Goal: Task Accomplishment & Management: Manage account settings

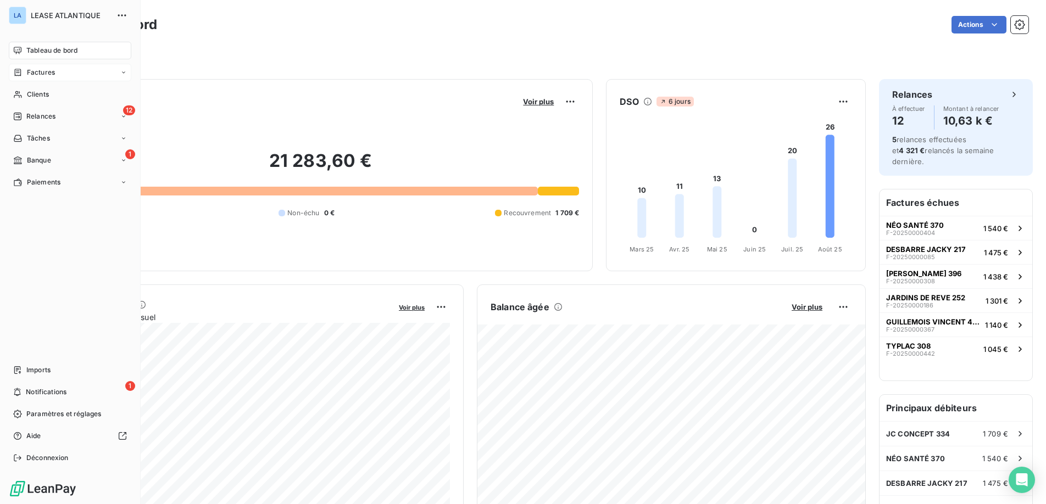
click at [43, 72] on span "Factures" at bounding box center [41, 73] width 28 height 10
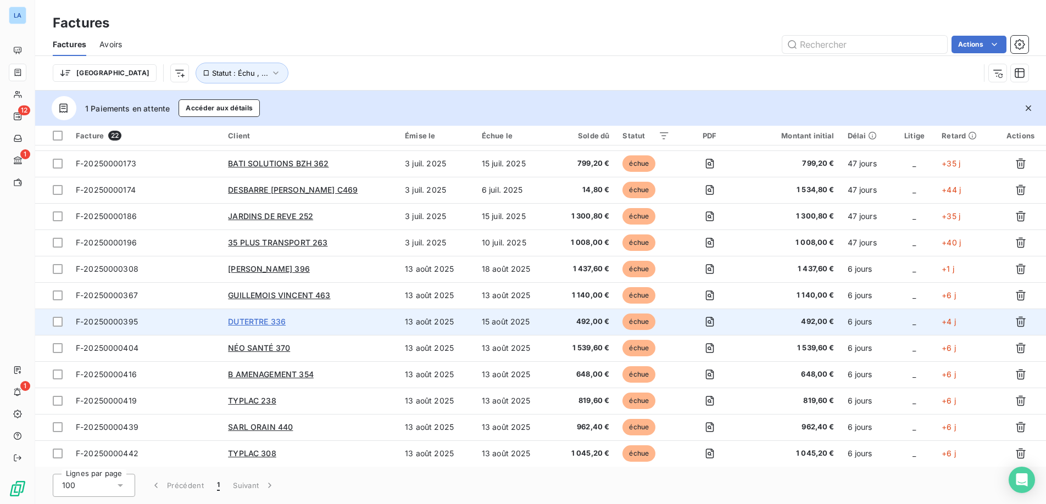
scroll to position [242, 0]
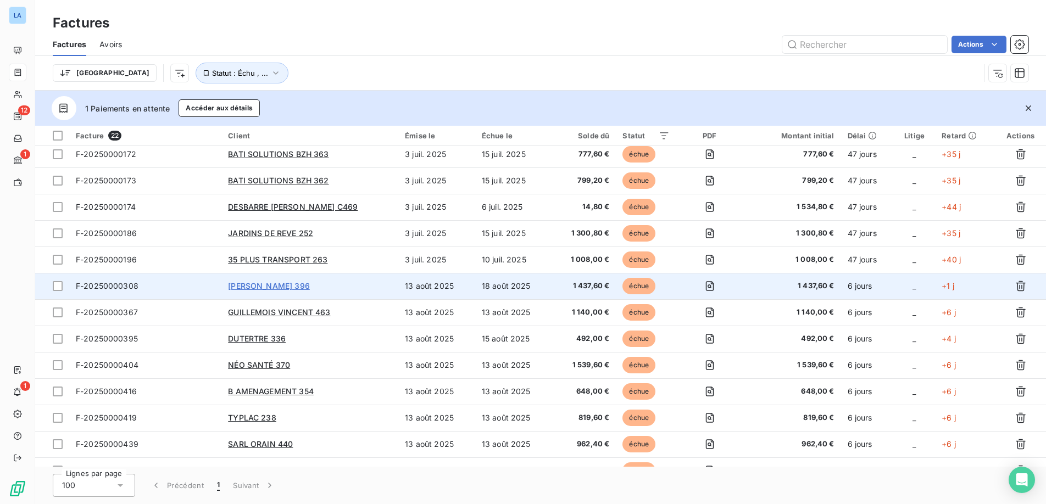
click at [271, 288] on span "[PERSON_NAME] 396" at bounding box center [269, 285] width 82 height 9
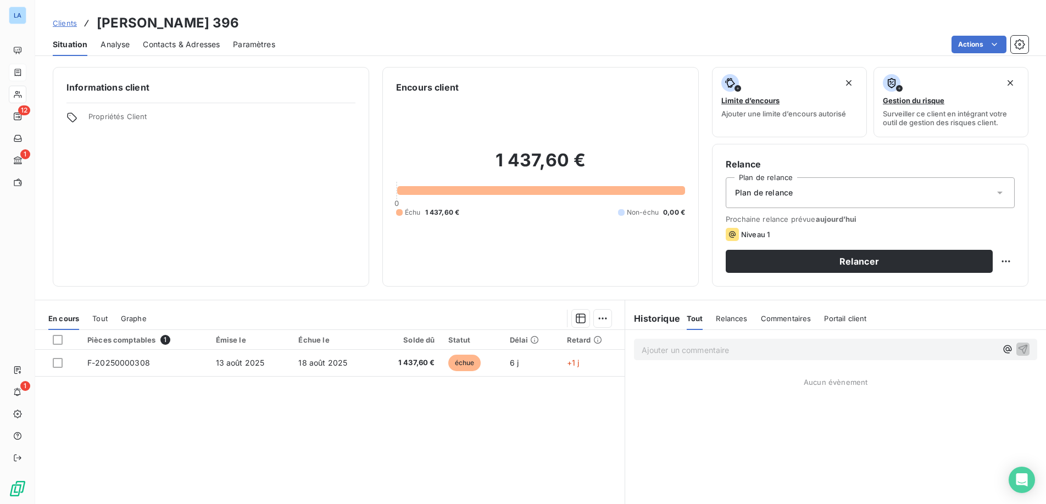
click at [185, 47] on span "Contacts & Adresses" at bounding box center [181, 44] width 77 height 11
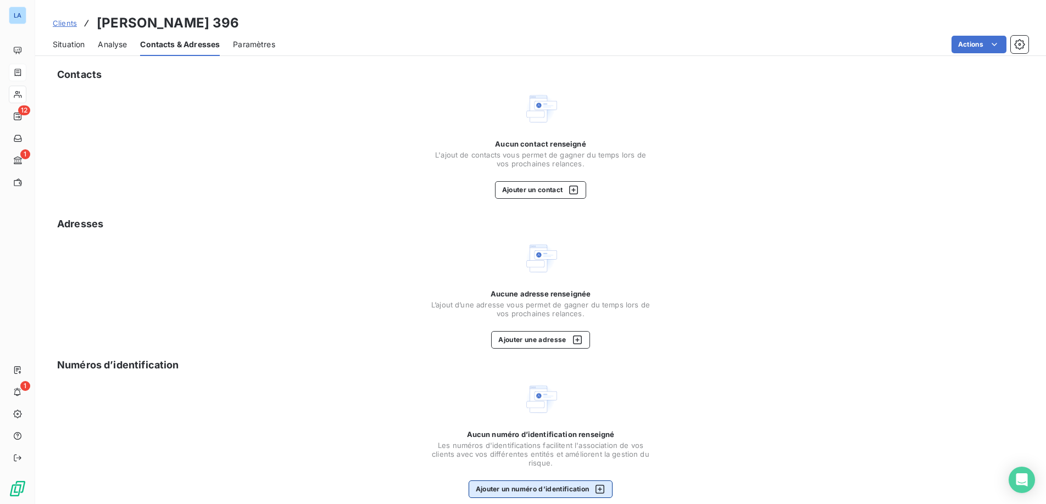
click at [600, 488] on icon "button" at bounding box center [599, 489] width 11 height 11
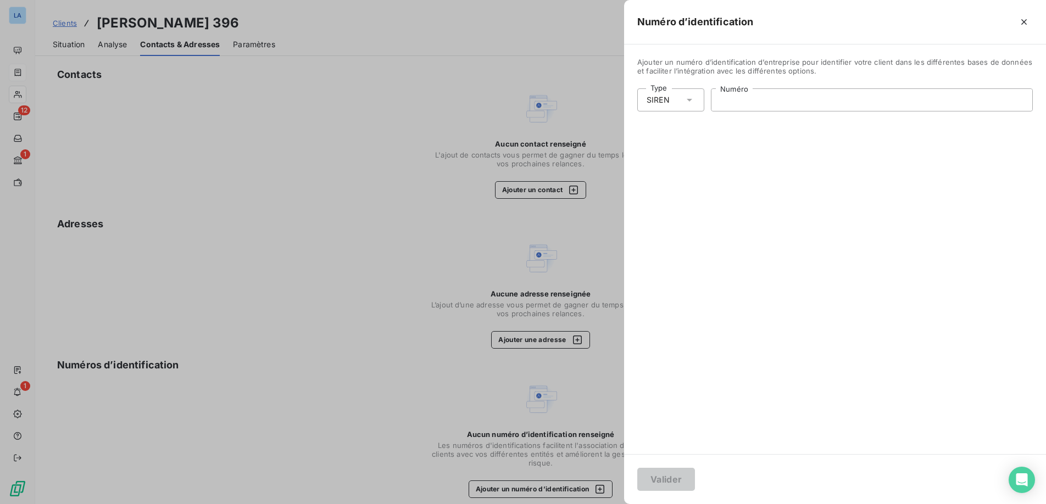
click at [721, 99] on input "Numéro" at bounding box center [871, 100] width 321 height 22
paste input "951 948 462"
type input "951 948 462"
click at [672, 478] on button "Valider" at bounding box center [666, 479] width 58 height 23
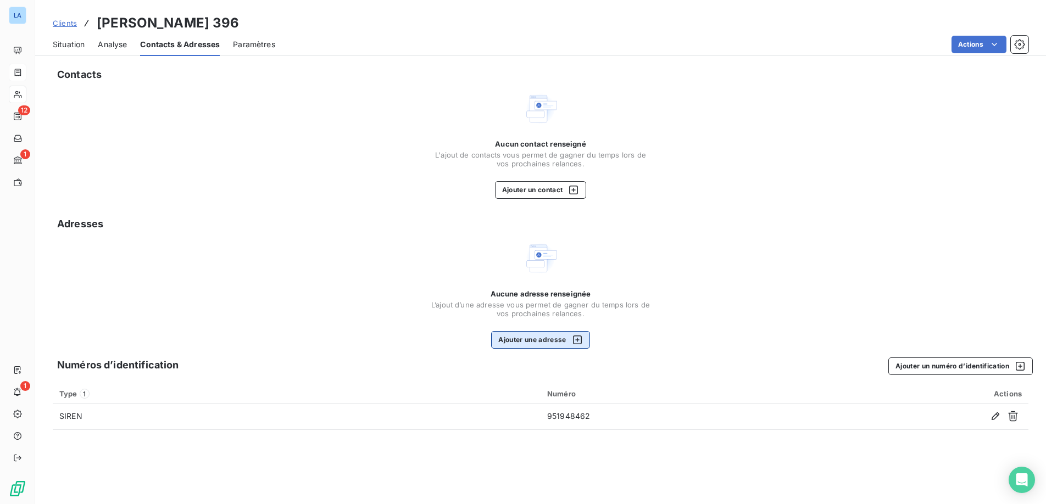
click at [580, 342] on icon "button" at bounding box center [577, 339] width 11 height 11
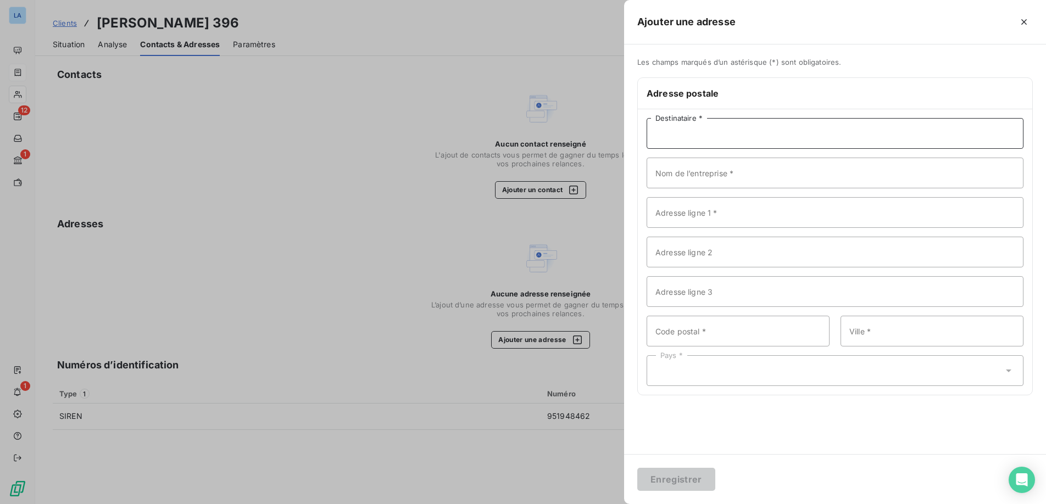
click at [666, 132] on input "Destinataire *" at bounding box center [834, 133] width 377 height 31
type input "Mme FERRARI"
click at [684, 177] on input "Nom de l’entreprise *" at bounding box center [834, 173] width 377 height 31
type input "FERRARI COUVERTURE"
click at [677, 216] on input "Adresse ligne 1 *" at bounding box center [834, 212] width 377 height 31
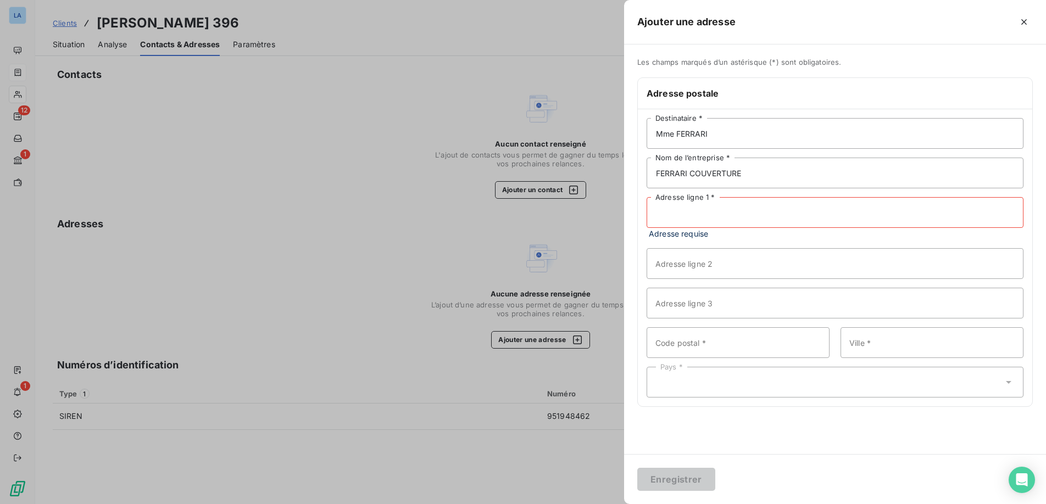
paste input "[STREET_ADDRESS]"
type input "[STREET_ADDRESS]"
click at [702, 336] on input "Code postal *" at bounding box center [737, 331] width 183 height 31
type input "35830"
click at [892, 336] on input "Ville *" at bounding box center [931, 331] width 183 height 31
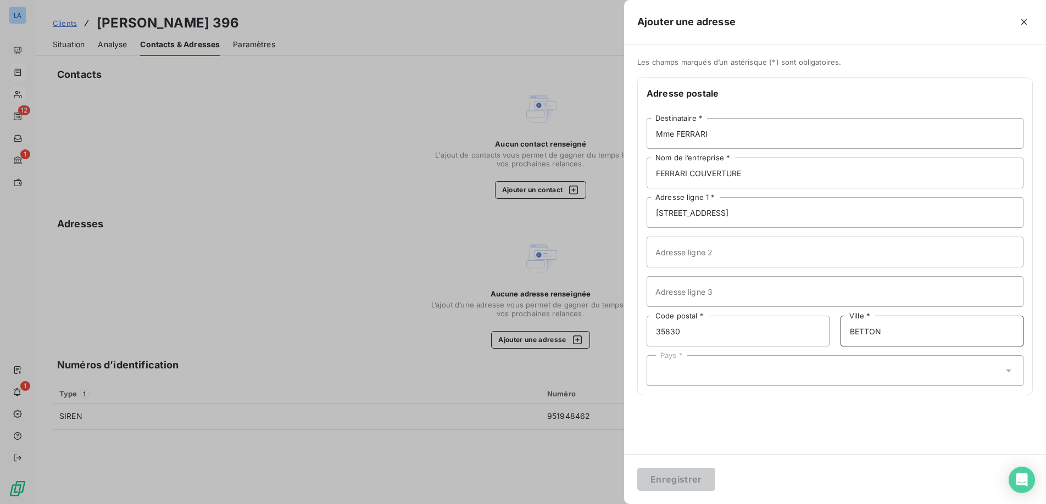
type input "BETTON"
click at [1006, 367] on icon at bounding box center [1008, 370] width 11 height 11
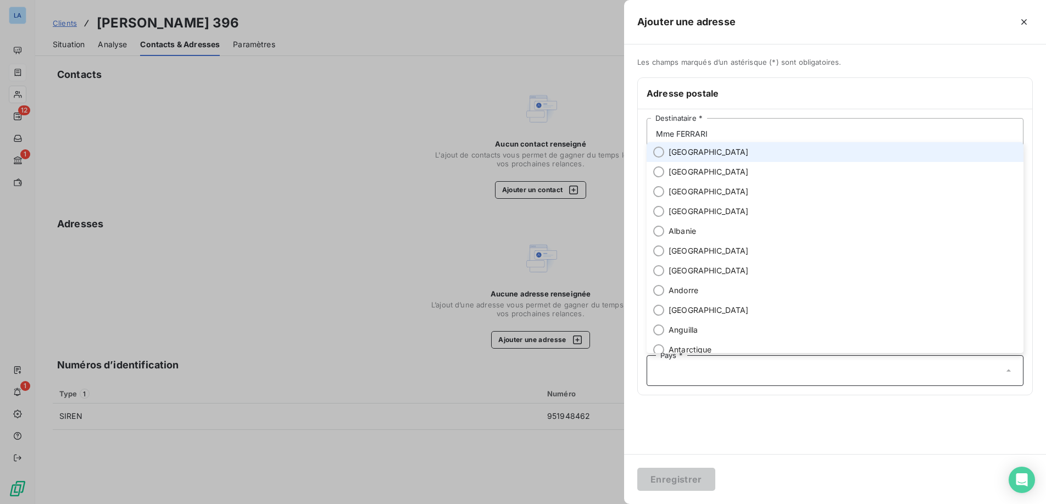
click at [819, 154] on li "[GEOGRAPHIC_DATA]" at bounding box center [834, 152] width 377 height 20
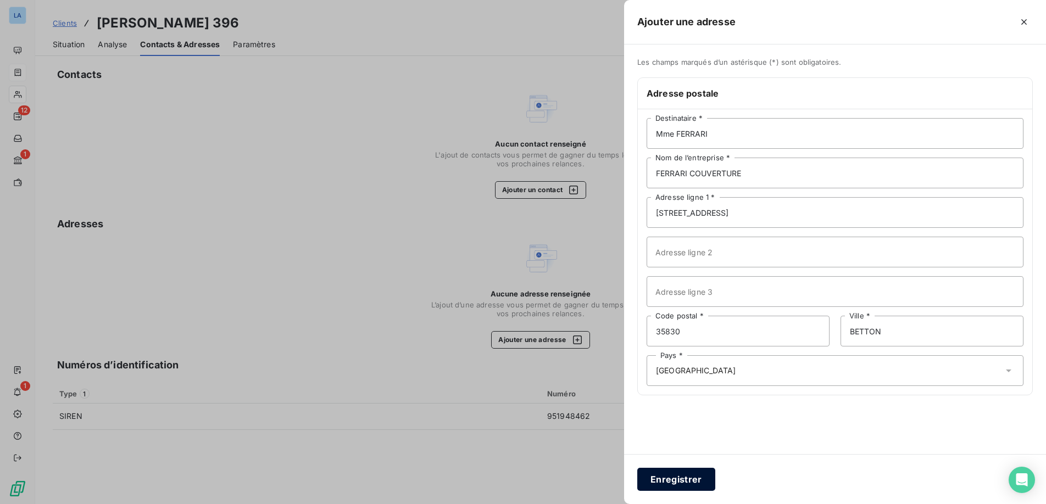
click at [670, 478] on button "Enregistrer" at bounding box center [676, 479] width 78 height 23
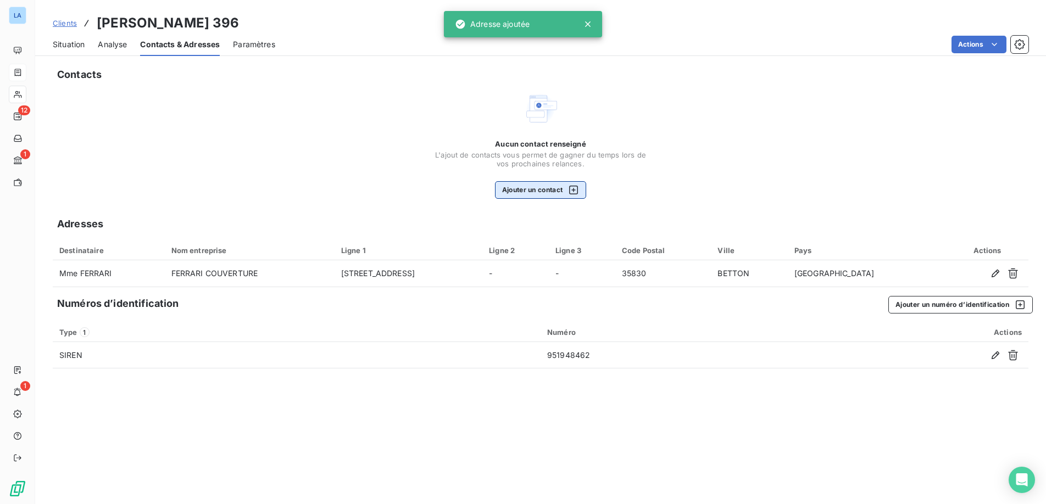
click at [577, 188] on icon "button" at bounding box center [573, 190] width 11 height 11
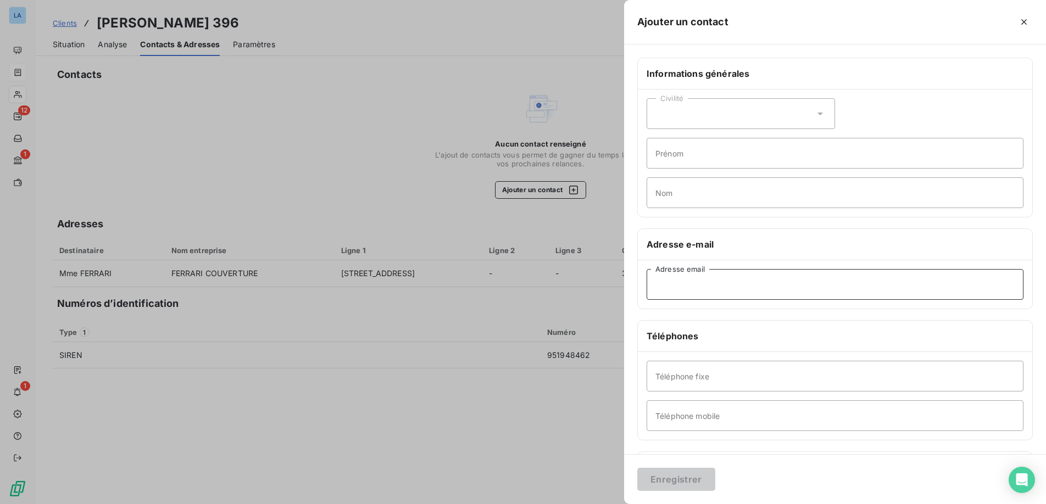
click at [665, 281] on input "Adresse email" at bounding box center [834, 284] width 377 height 31
paste input "[EMAIL_ADDRESS][DOMAIN_NAME]"
type input "[EMAIL_ADDRESS][DOMAIN_NAME]"
click at [819, 111] on icon at bounding box center [819, 113] width 11 height 11
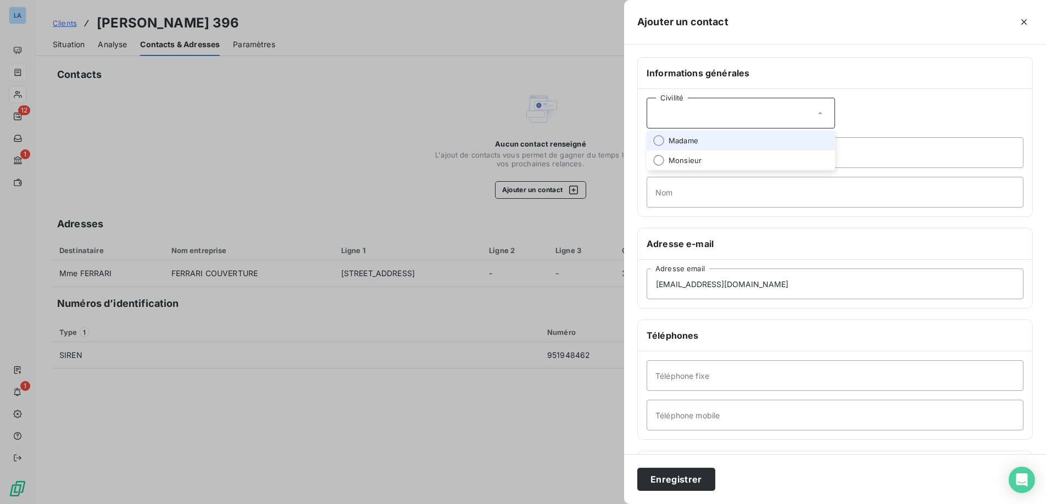
click at [791, 142] on li "Madame" at bounding box center [740, 141] width 188 height 20
click at [760, 154] on input "Prénom" at bounding box center [834, 152] width 377 height 31
type input "SALY"
click at [727, 203] on input "Nom" at bounding box center [834, 192] width 377 height 31
type input "FERRARI"
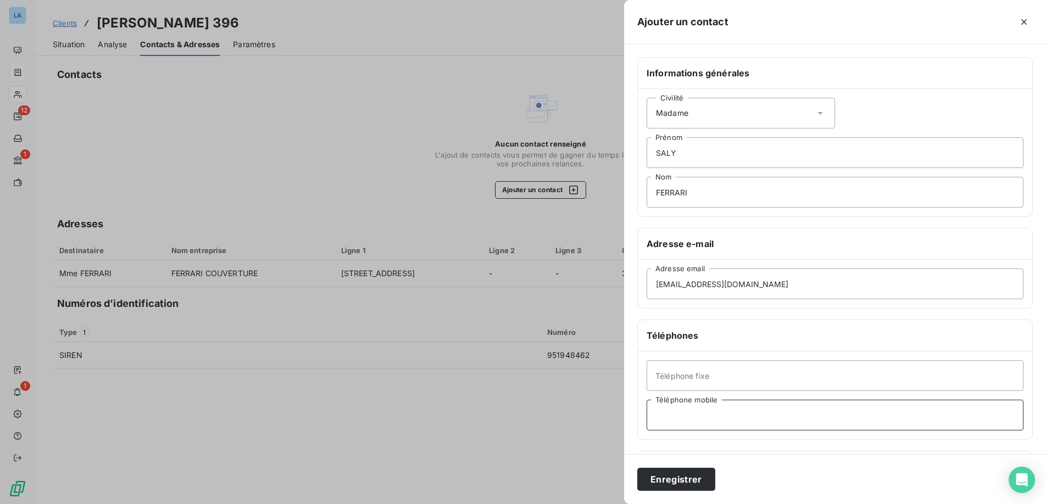
click at [667, 415] on input "Téléphone mobile" at bounding box center [834, 415] width 377 height 31
paste input "06 11 86 96 96"
type input "06 11 86 96 96"
click at [668, 481] on button "Enregistrer" at bounding box center [676, 479] width 78 height 23
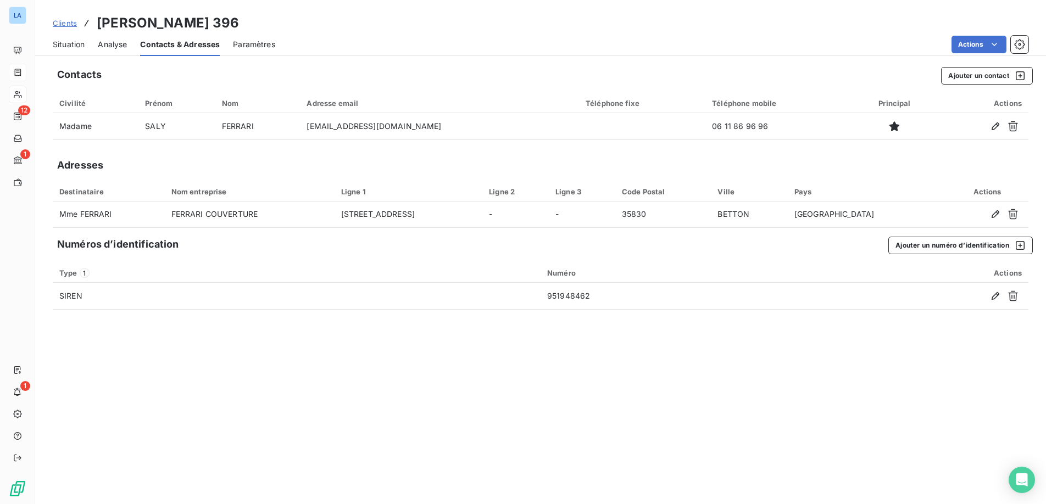
click at [63, 44] on span "Situation" at bounding box center [69, 44] width 32 height 11
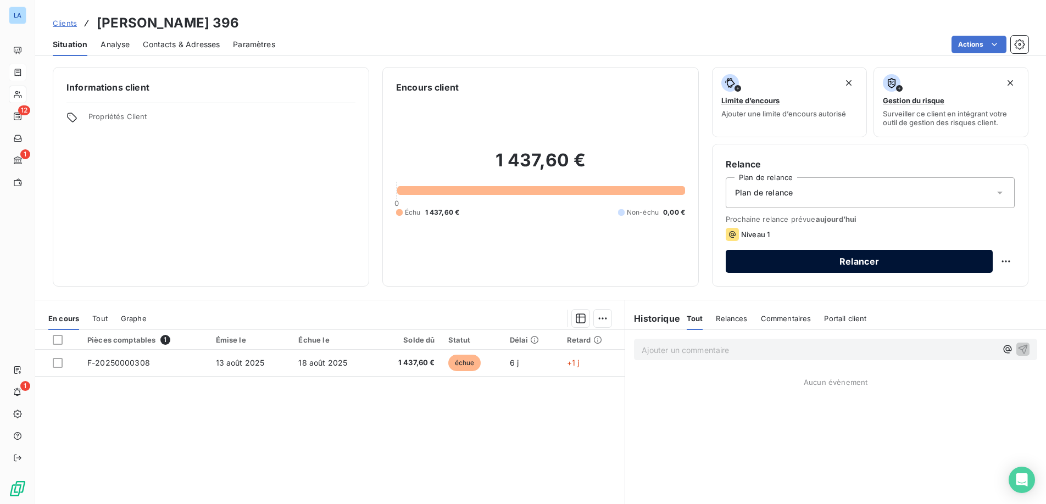
click at [852, 259] on button "Relancer" at bounding box center [858, 261] width 267 height 23
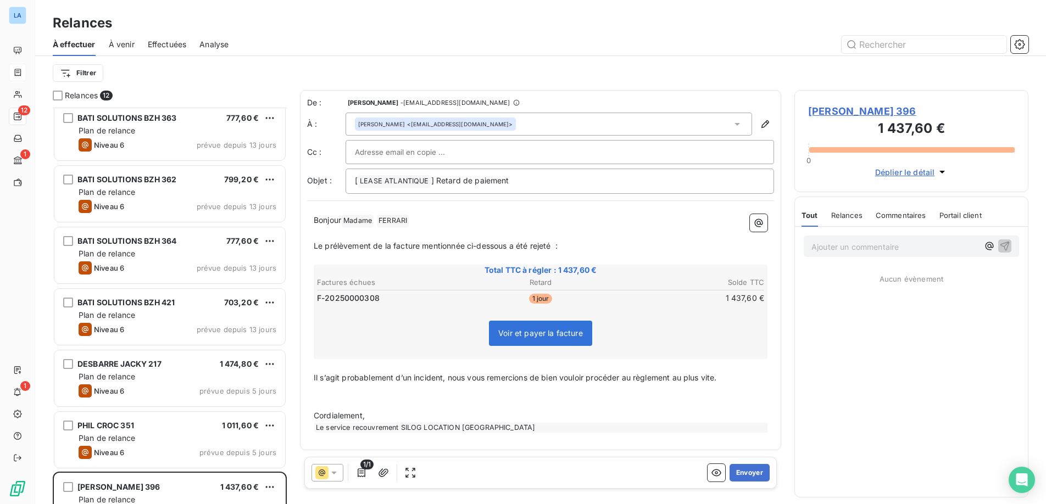
scroll to position [342, 0]
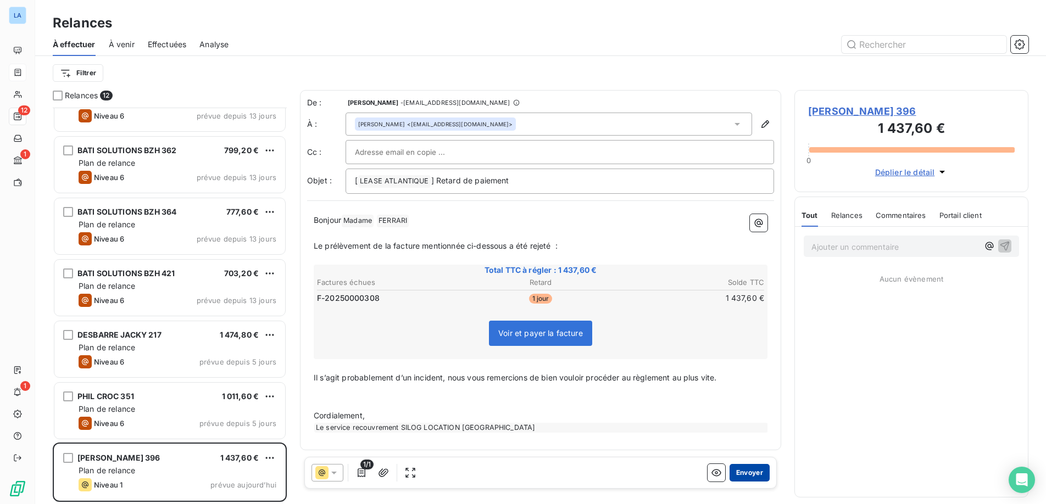
click at [749, 473] on button "Envoyer" at bounding box center [749, 473] width 40 height 18
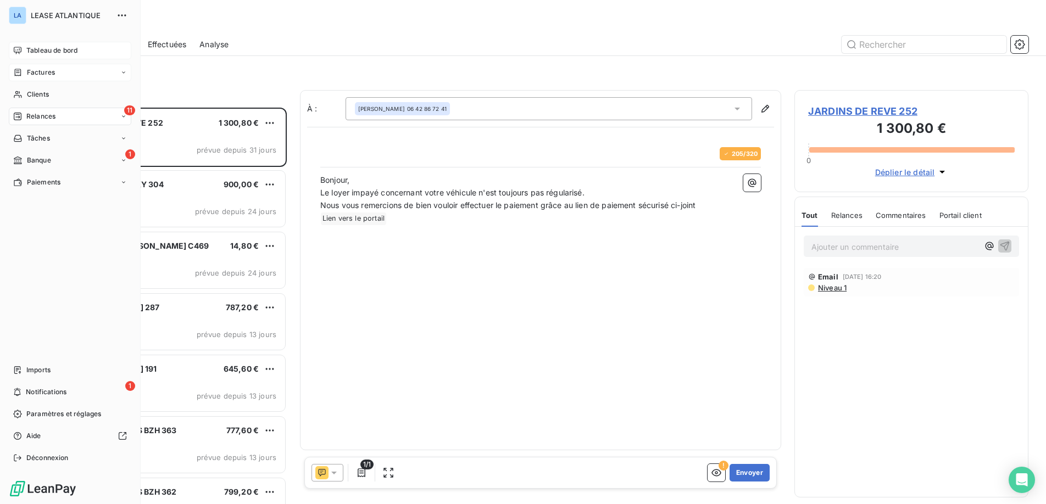
click at [41, 49] on span "Tableau de bord" at bounding box center [51, 51] width 51 height 10
